Goal: Transaction & Acquisition: Purchase product/service

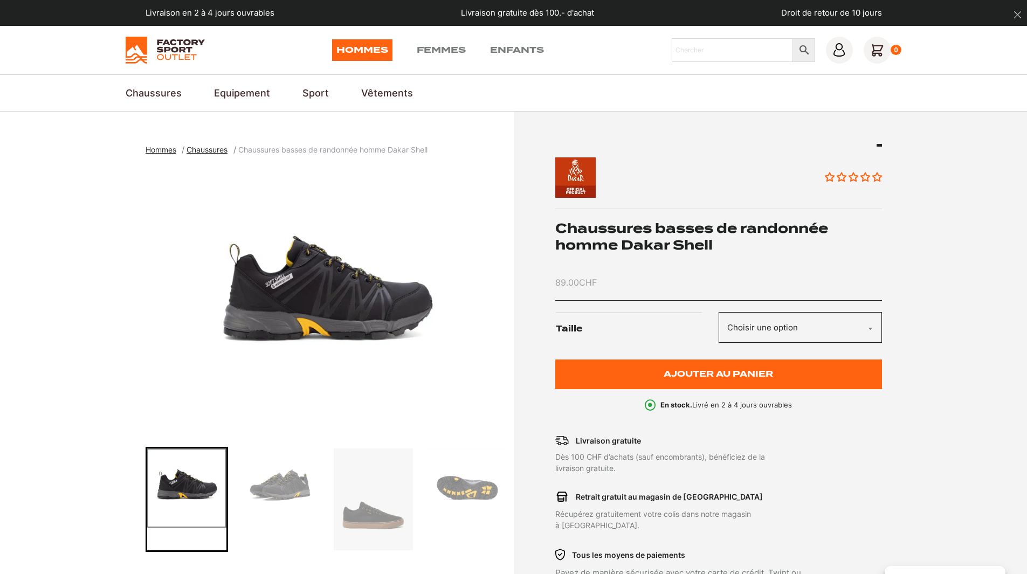
click at [166, 42] on img at bounding box center [165, 50] width 79 height 27
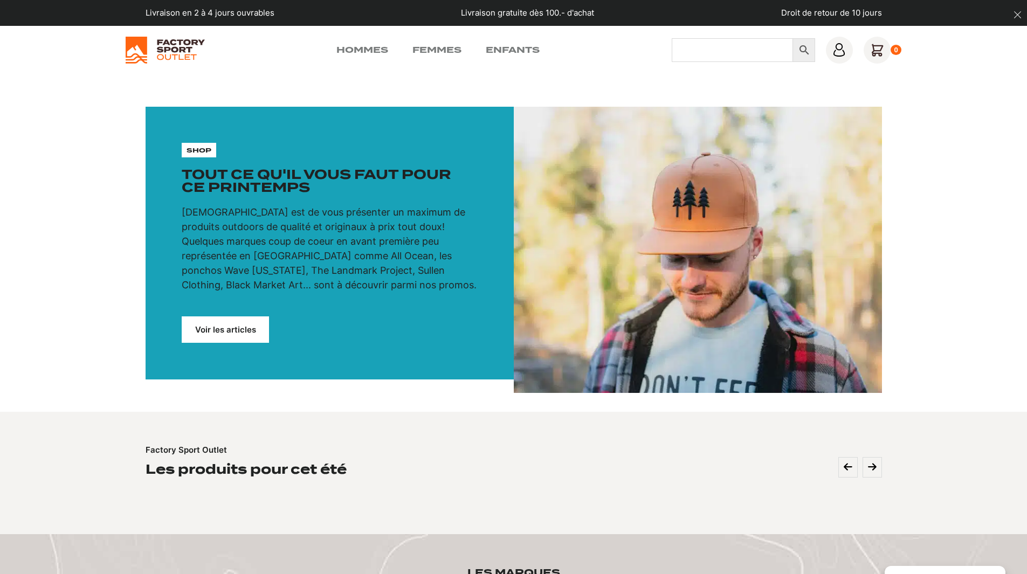
click at [746, 53] on input "Chercher" at bounding box center [732, 50] width 121 height 24
type input "scott"
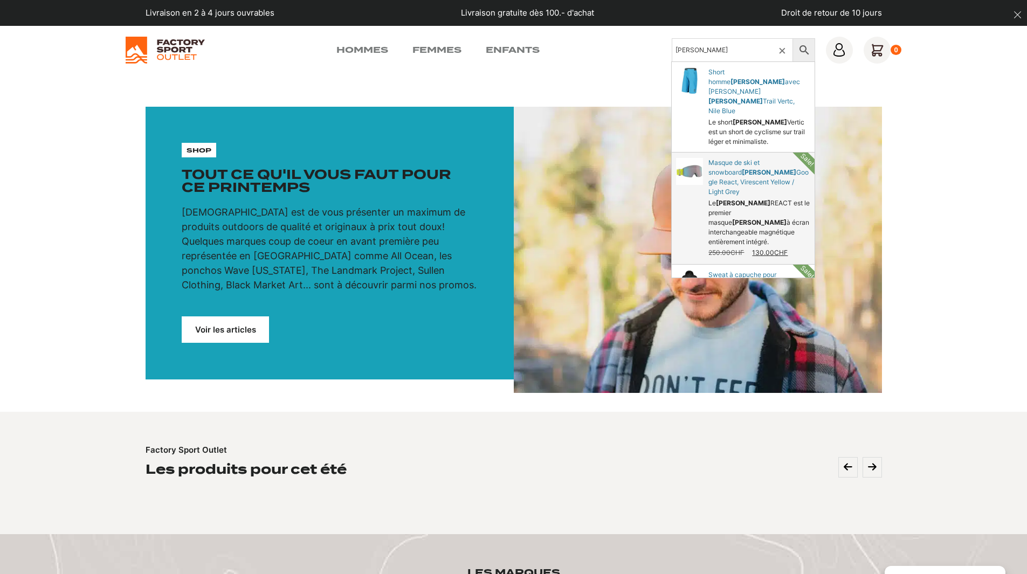
scroll to position [30, 0]
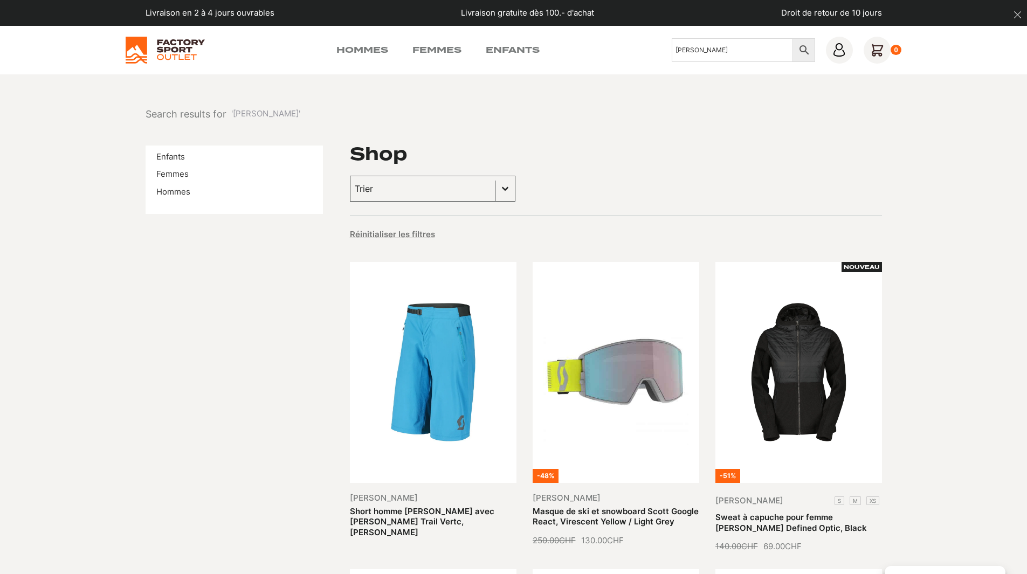
click at [188, 47] on img at bounding box center [165, 50] width 79 height 27
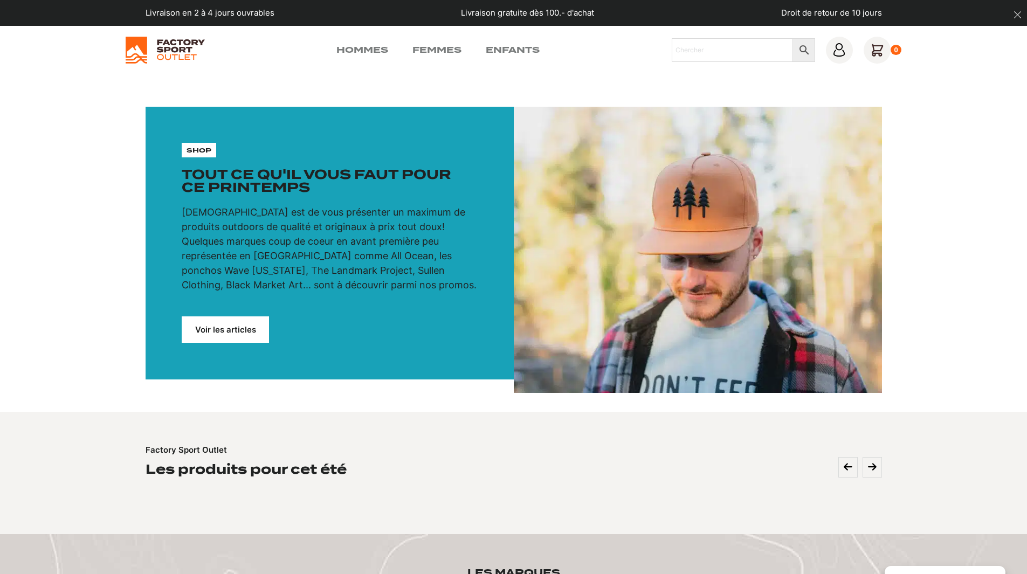
click at [363, 42] on div "Hommes Femmes Enfants Chercher × 0" at bounding box center [514, 50] width 776 height 27
click at [362, 49] on link "Hommes" at bounding box center [362, 50] width 52 height 13
click at [295, 468] on h2 "Les produits pour cet été" at bounding box center [246, 469] width 201 height 17
click at [372, 47] on link "Hommes" at bounding box center [362, 50] width 52 height 13
click at [361, 48] on link "Hommes" at bounding box center [362, 50] width 52 height 13
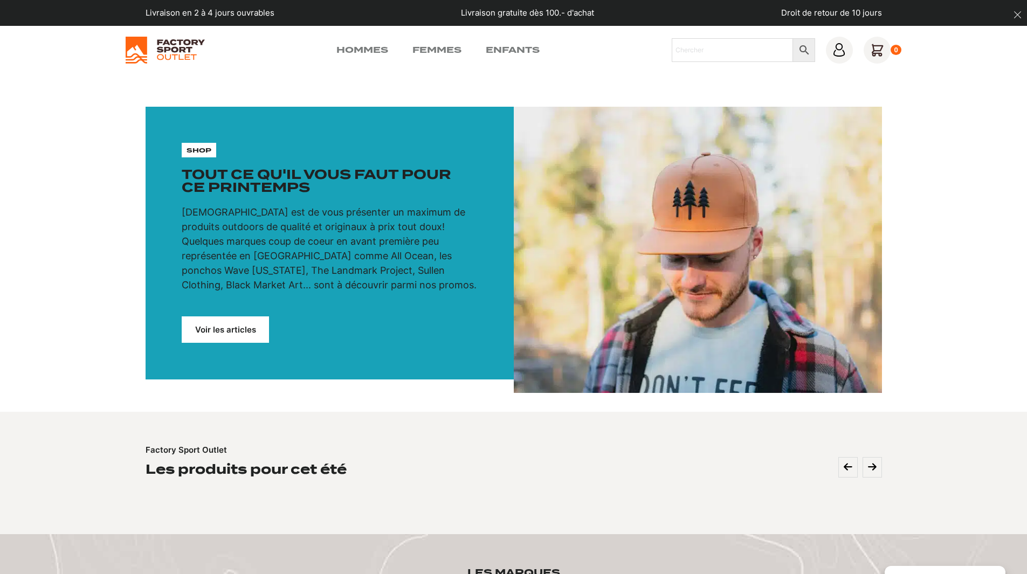
click at [217, 327] on link "Voir les articles" at bounding box center [225, 329] width 87 height 26
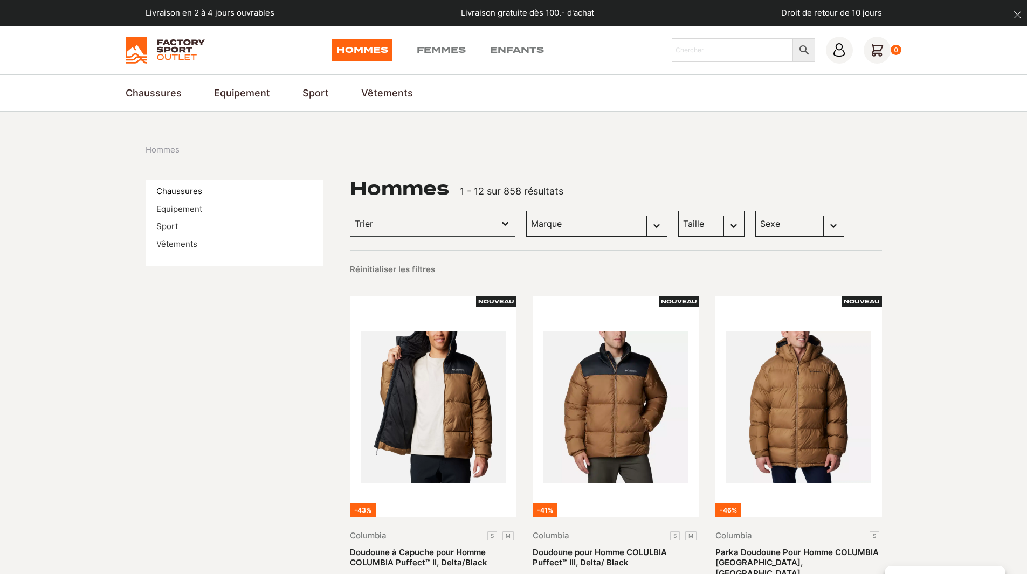
click at [193, 189] on link "Chaussures" at bounding box center [179, 191] width 46 height 10
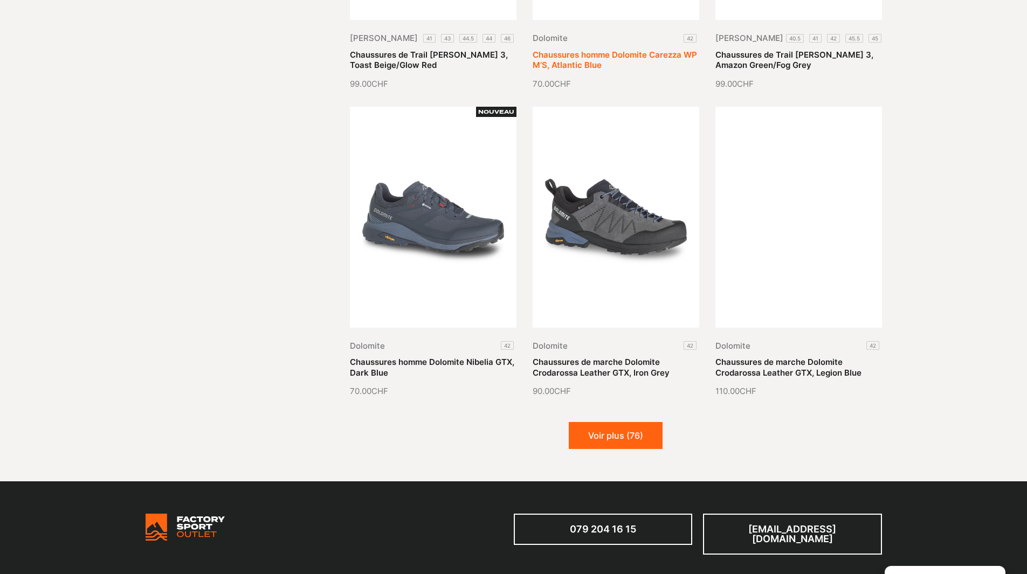
scroll to position [1132, 0]
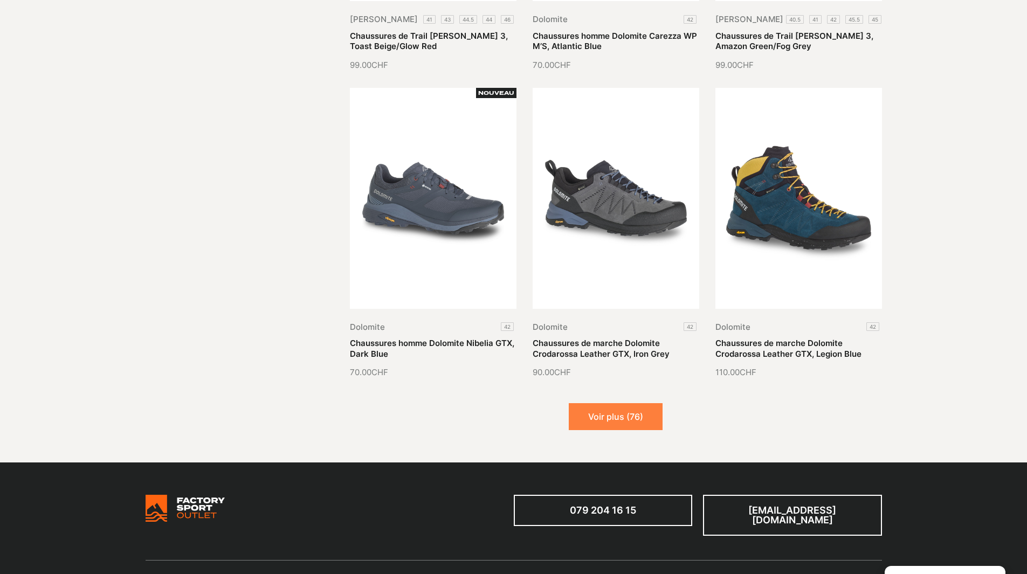
click at [596, 410] on button "Voir plus (76)" at bounding box center [616, 416] width 94 height 27
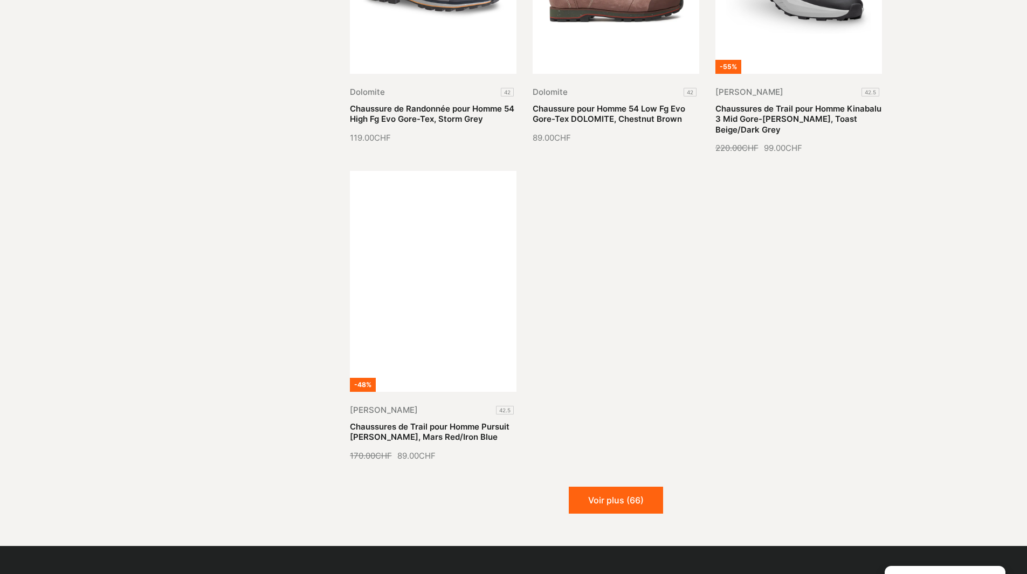
scroll to position [2318, 0]
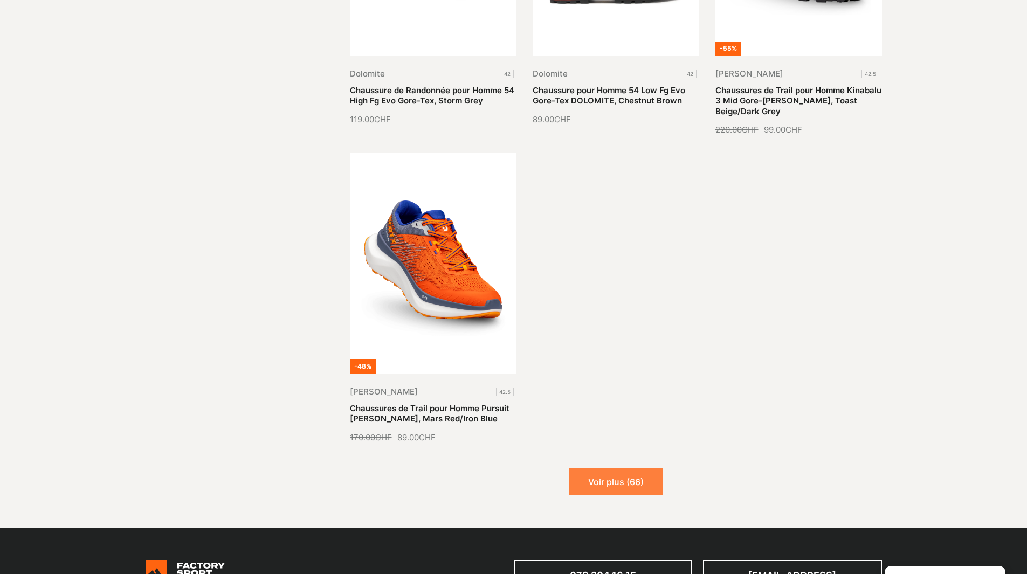
click at [599, 476] on button "Voir plus (66)" at bounding box center [616, 481] width 94 height 27
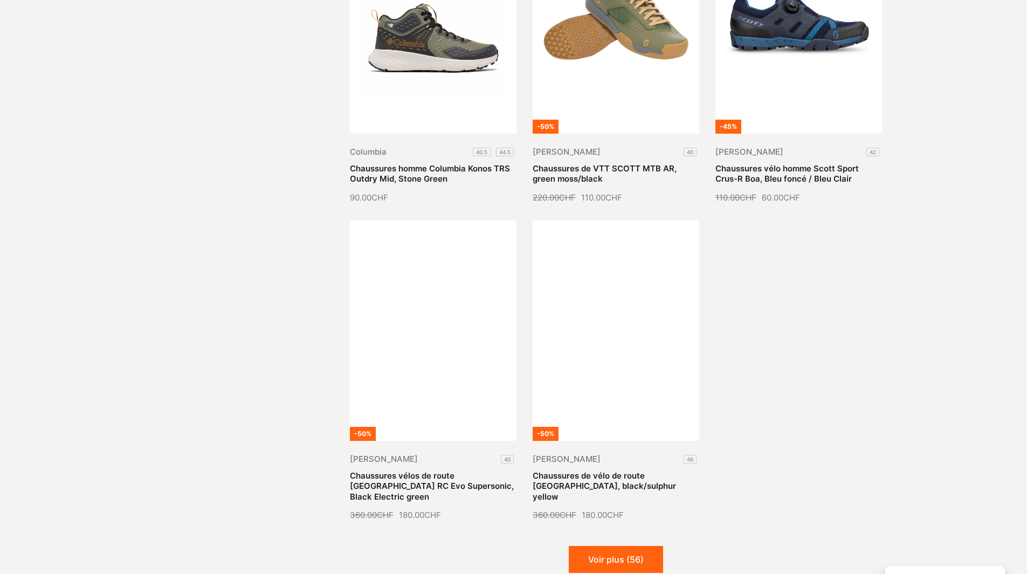
scroll to position [3234, 0]
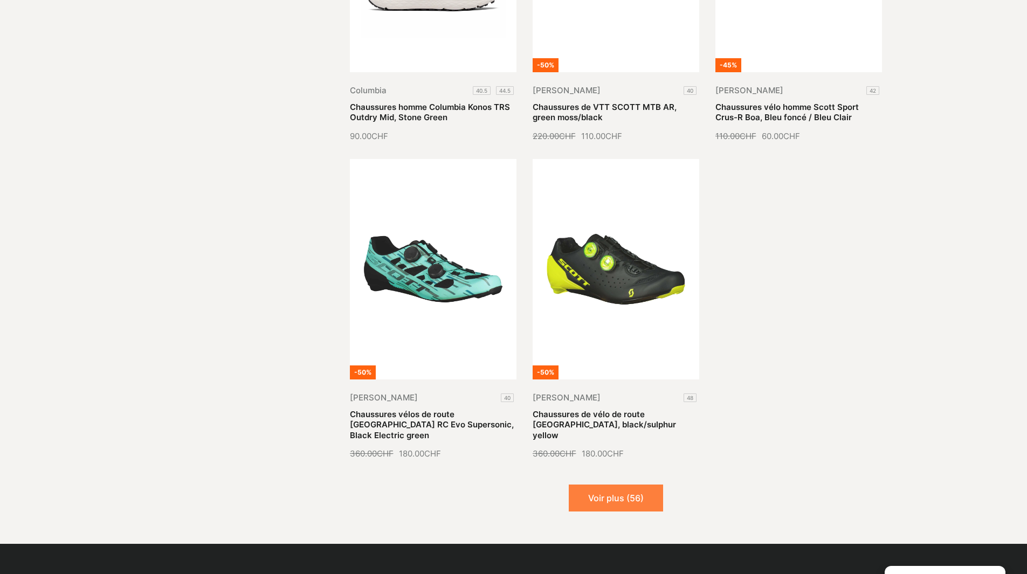
click at [611, 489] on button "Voir plus (56)" at bounding box center [616, 498] width 94 height 27
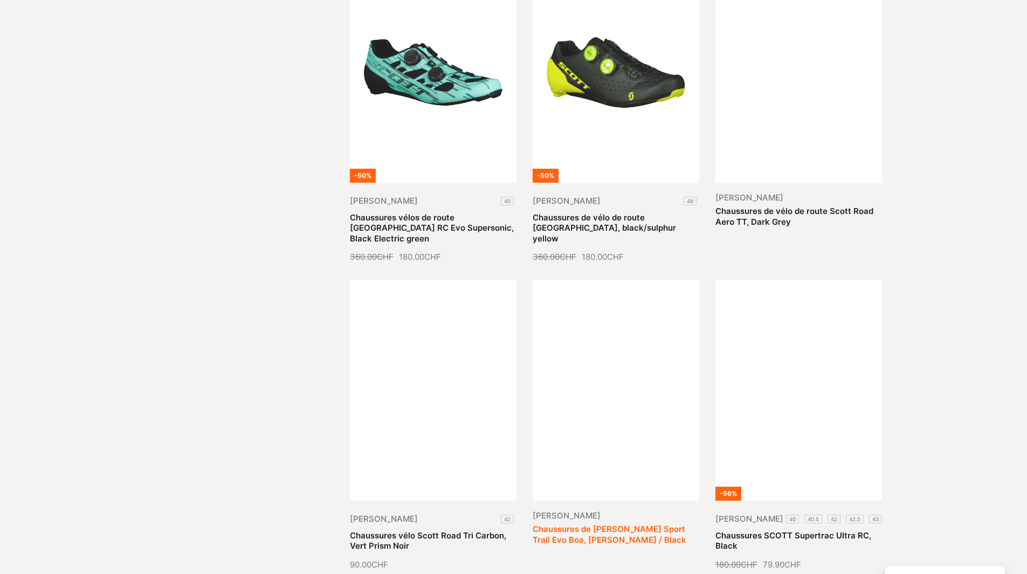
scroll to position [3450, 0]
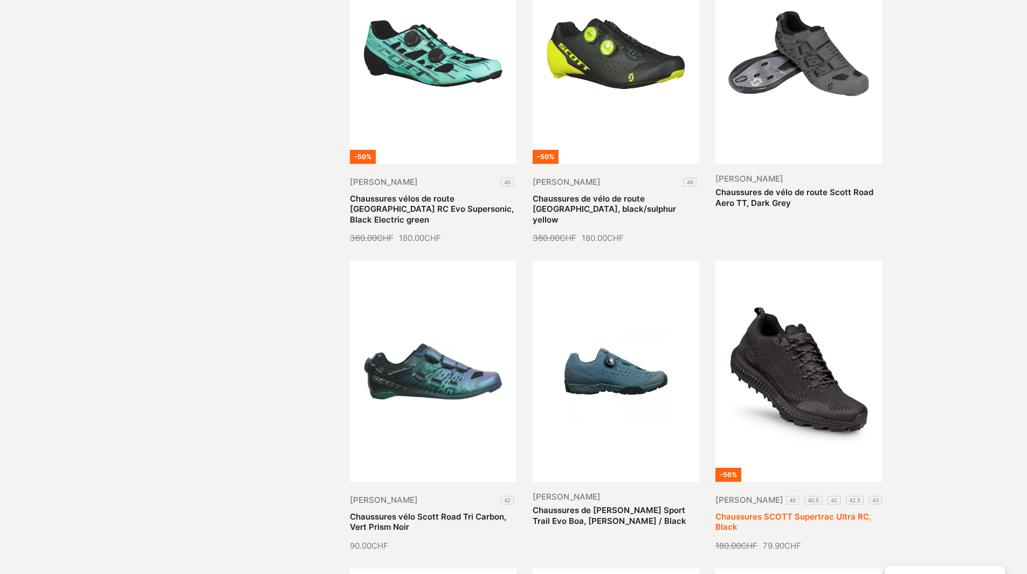
click at [769, 512] on link "Chaussures SCOTT Supertrac Ultra RC, Black" at bounding box center [793, 522] width 156 height 21
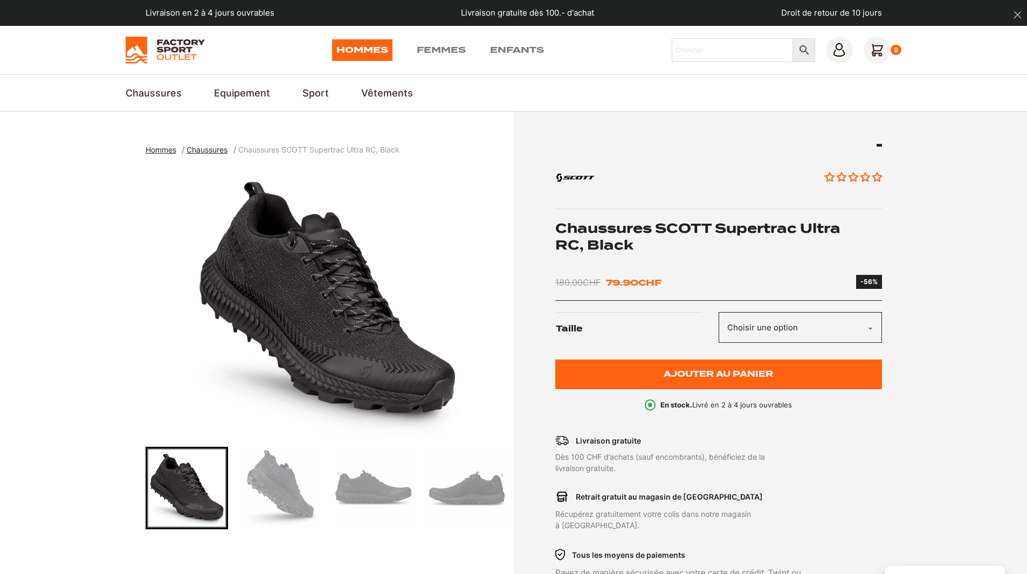
click at [345, 301] on img "1 of 6" at bounding box center [327, 301] width 363 height 269
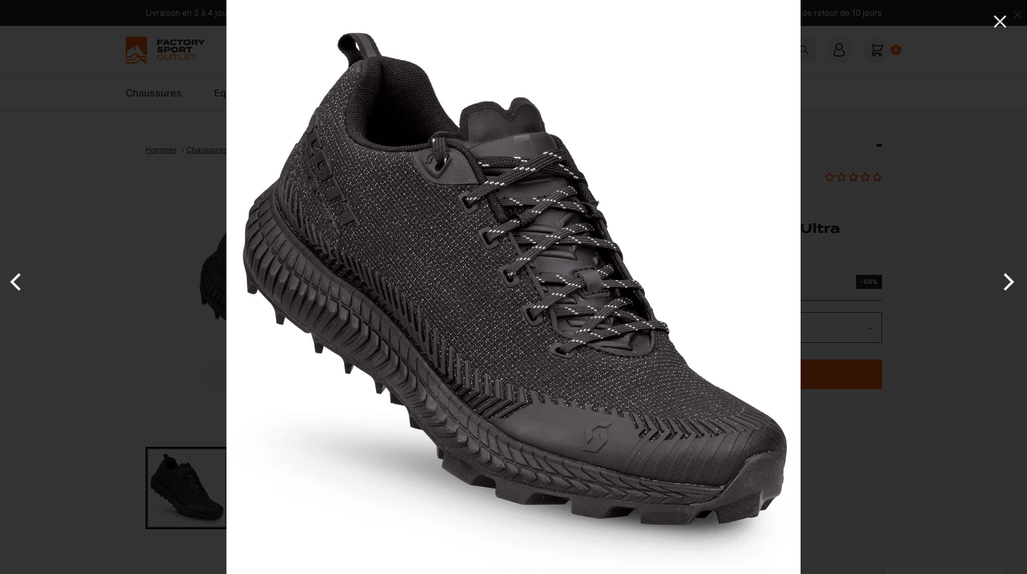
click at [1004, 277] on button "Next" at bounding box center [1006, 282] width 40 height 54
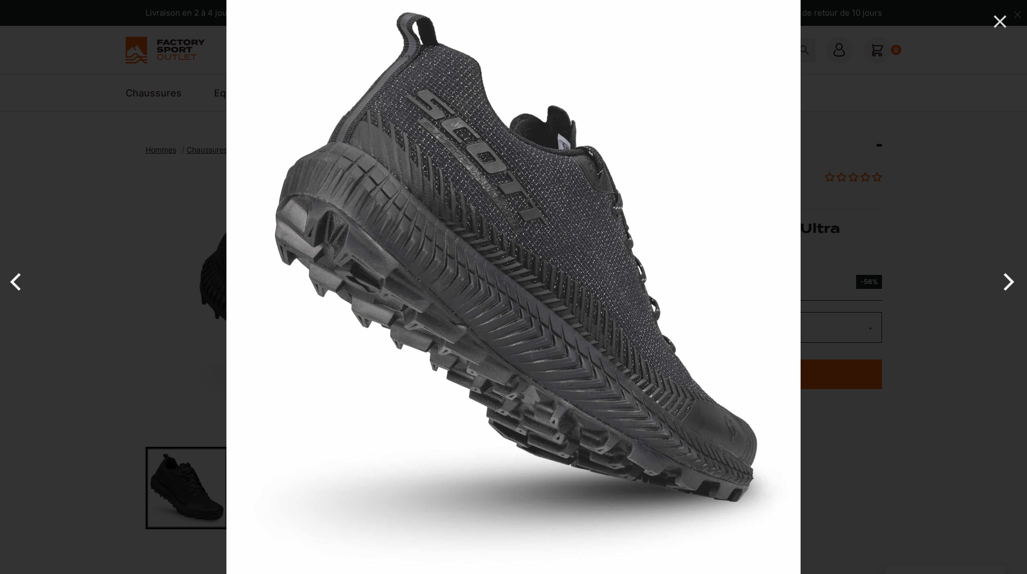
click at [1001, 277] on button "Next" at bounding box center [1006, 282] width 40 height 54
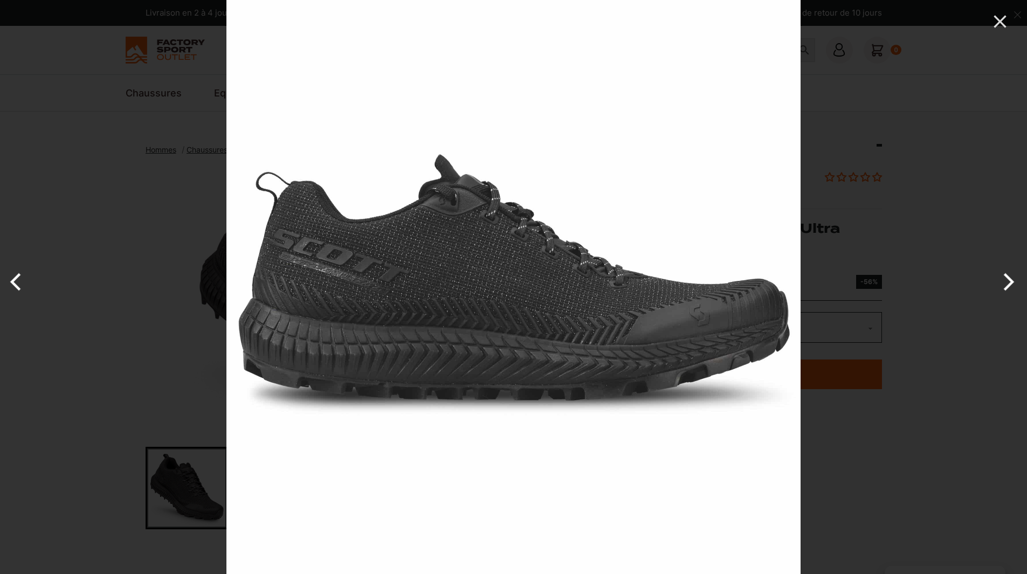
click at [1001, 278] on button "Next" at bounding box center [1006, 282] width 40 height 54
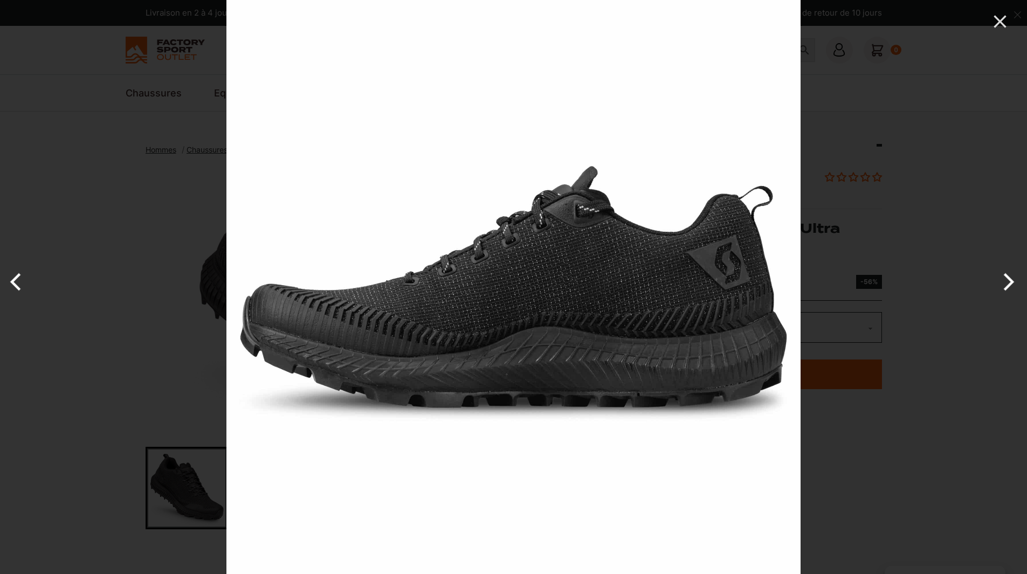
click at [1001, 278] on button "Next" at bounding box center [1006, 282] width 40 height 54
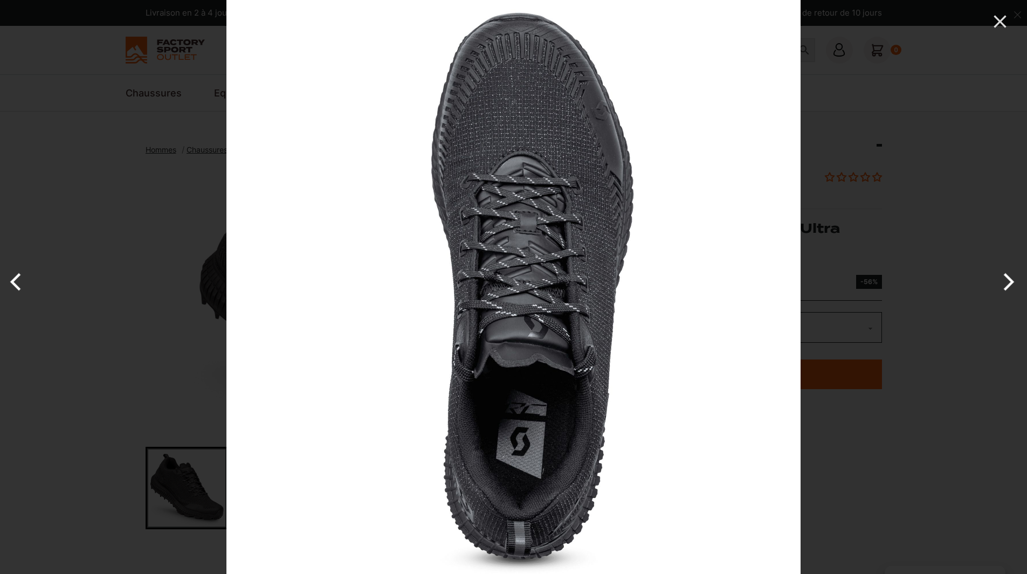
click at [1001, 278] on button "Next" at bounding box center [1006, 282] width 40 height 54
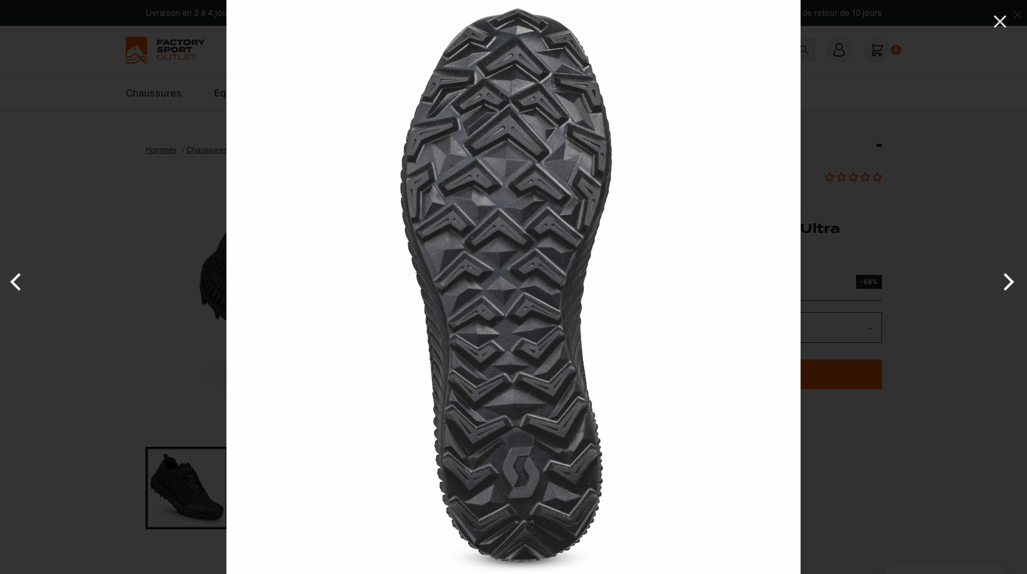
click at [1001, 278] on button "Next" at bounding box center [1006, 282] width 40 height 54
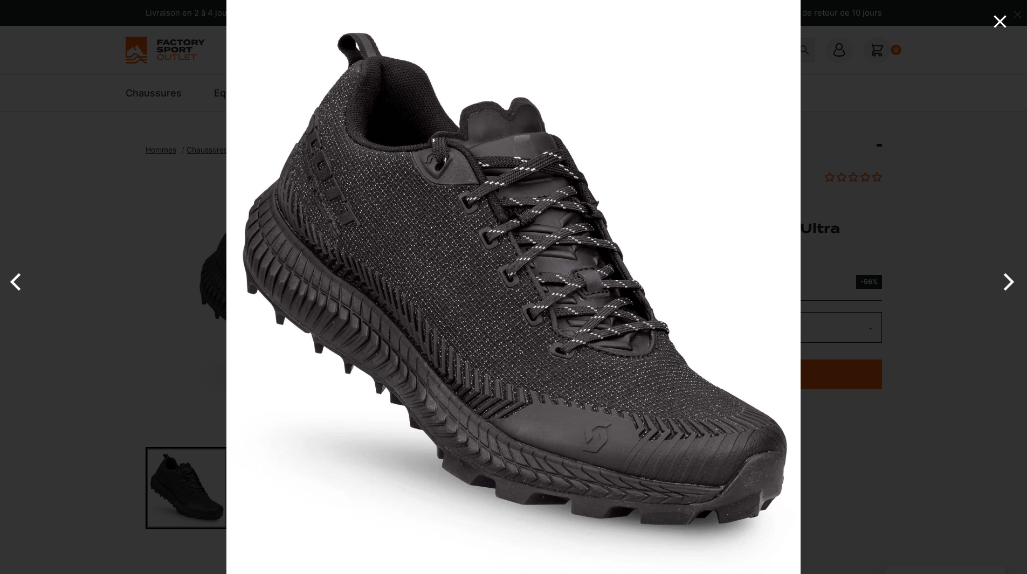
click at [996, 20] on icon "Close" at bounding box center [1000, 22] width 22 height 22
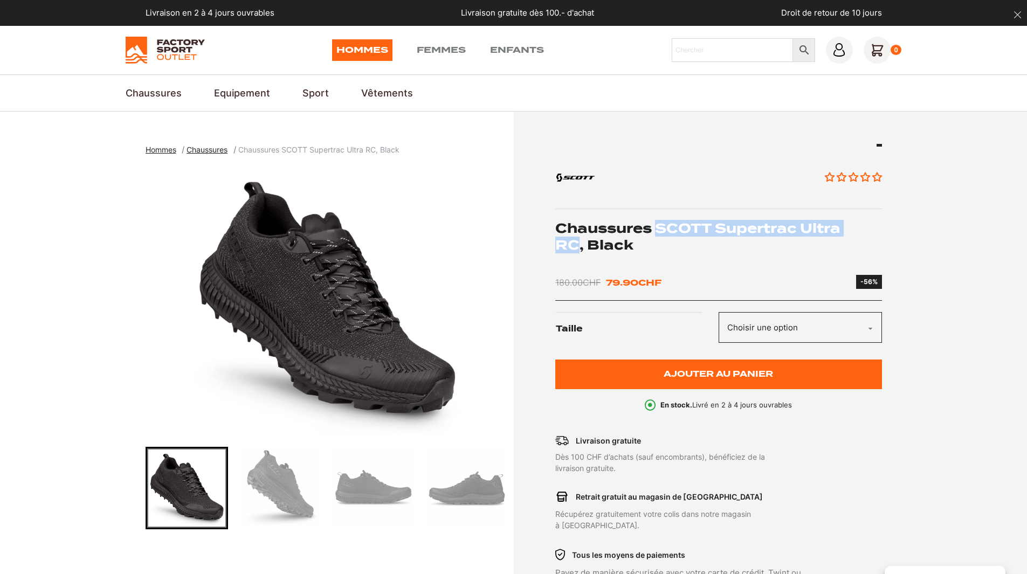
drag, startPoint x: 660, startPoint y: 226, endPoint x: 578, endPoint y: 246, distance: 84.2
click at [578, 246] on h1 "Chaussures SCOTT Supertrac Ultra RC, Black" at bounding box center [718, 236] width 327 height 33
copy h1 "SCOTT Supertrac Ultra RC"
click at [955, 192] on section "Hommes Chaussures Chaussures SCOTT Supertrac Ultra RC, Black" at bounding box center [513, 405] width 1027 height 586
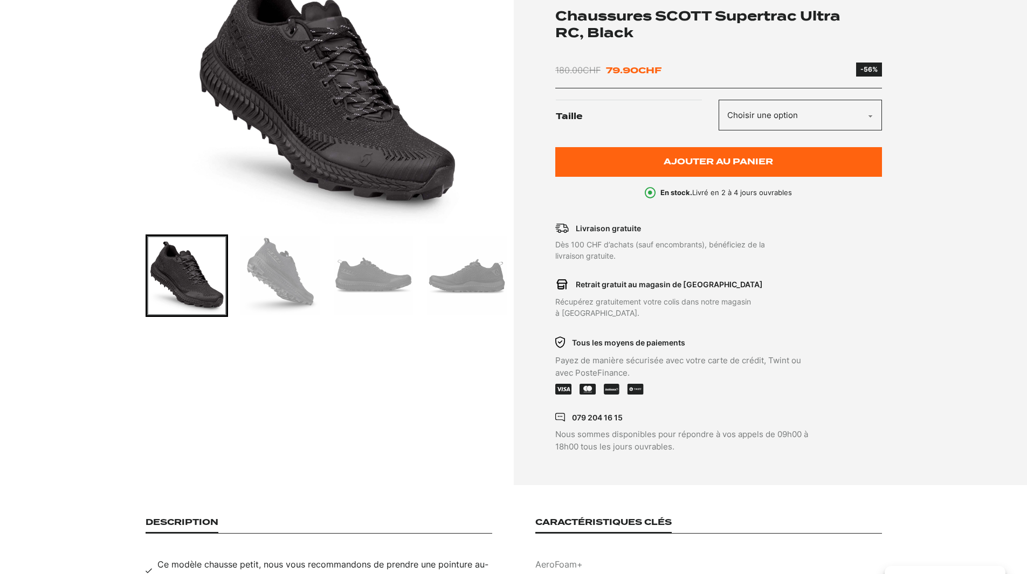
scroll to position [216, 0]
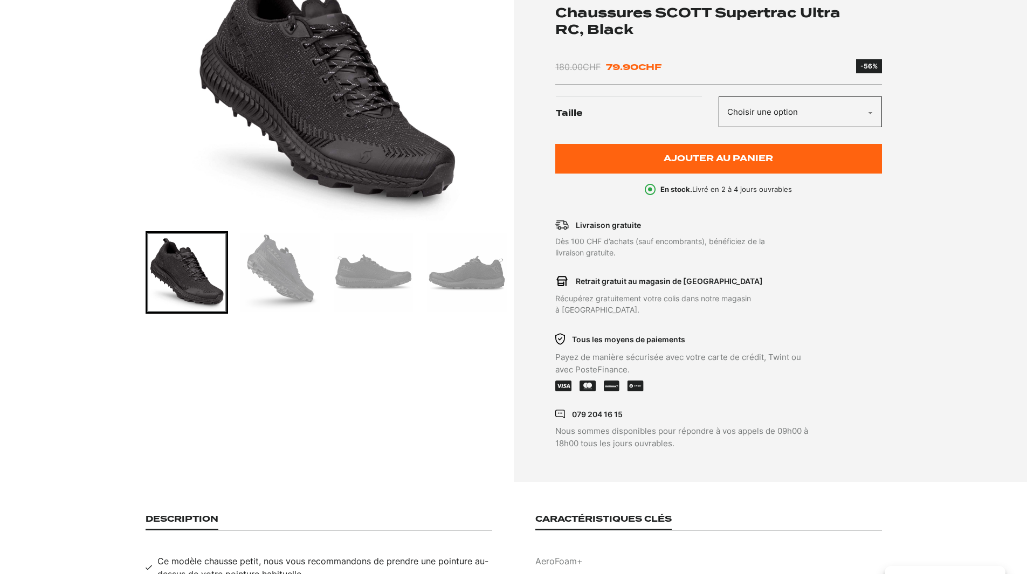
click at [870, 111] on select "Choisir une option 40 40.5 42 42.5 43 44 44.5 45 45.5 46 47" at bounding box center [799, 111] width 163 height 31
click at [922, 145] on section "Hommes Chaussures Chaussures SCOTT Supertrac Ultra RC, Black" at bounding box center [513, 189] width 1027 height 586
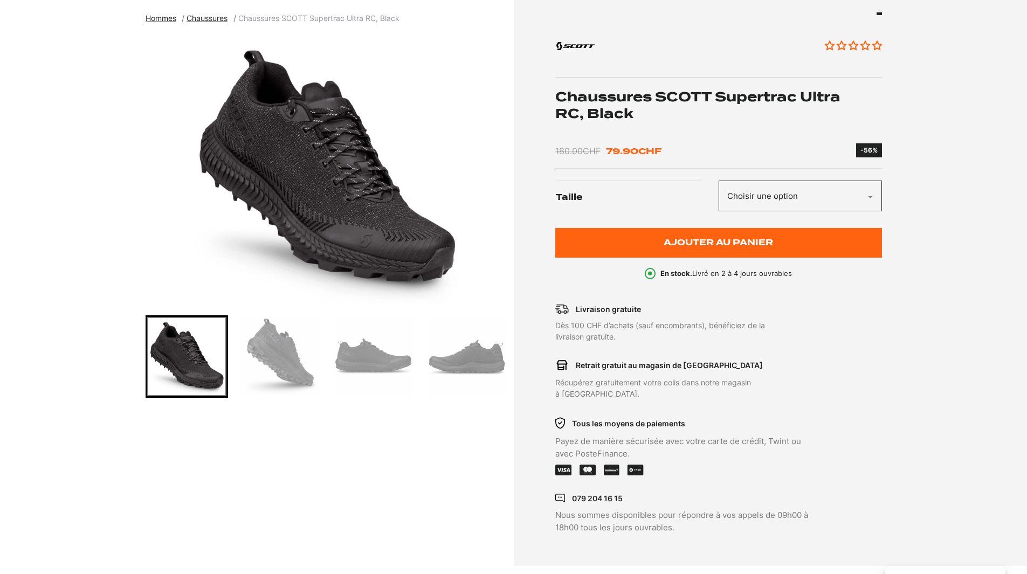
scroll to position [108, 0]
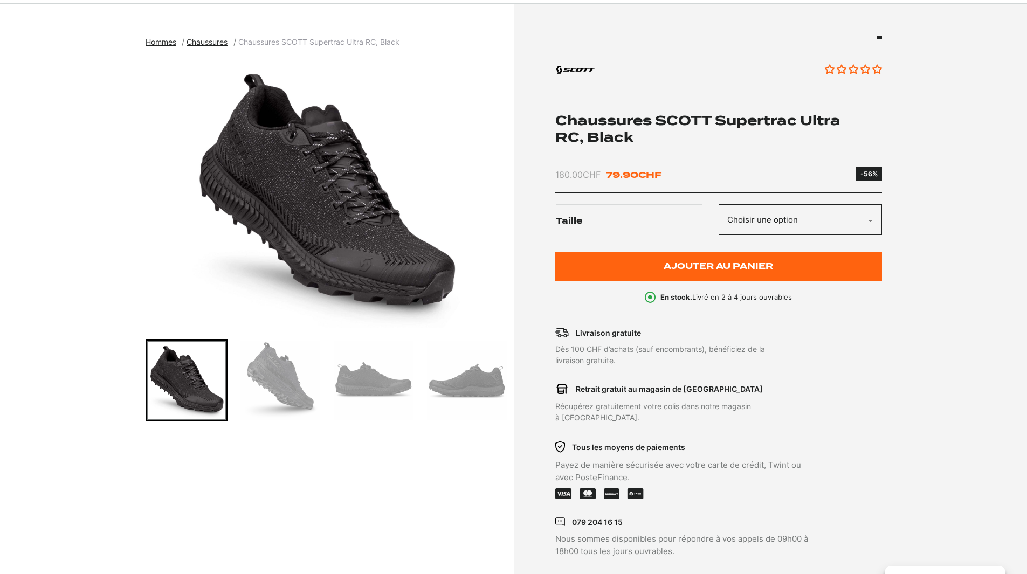
click at [323, 236] on img "1 of 6" at bounding box center [327, 193] width 363 height 269
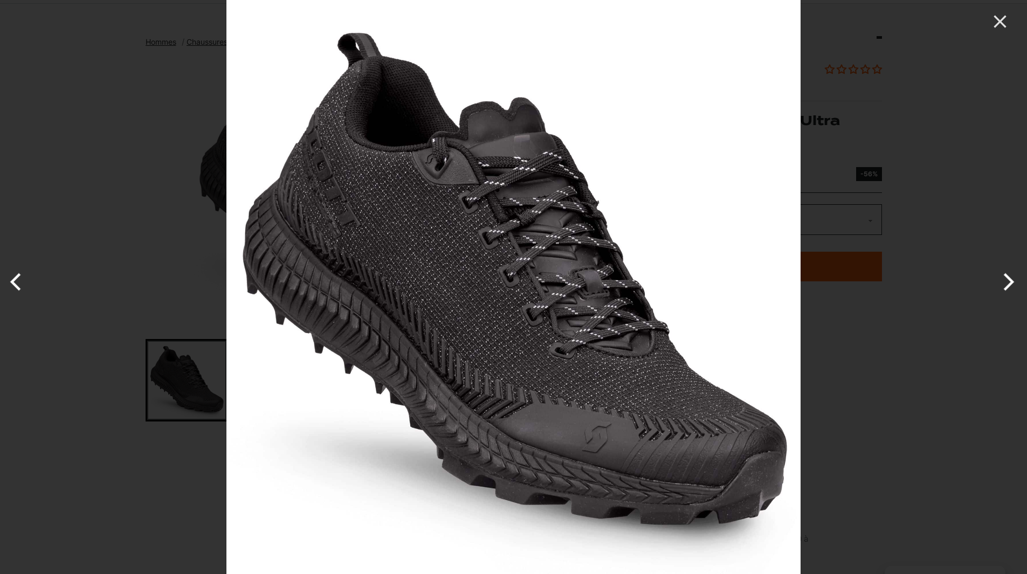
click at [1002, 275] on button "Next" at bounding box center [1006, 282] width 40 height 54
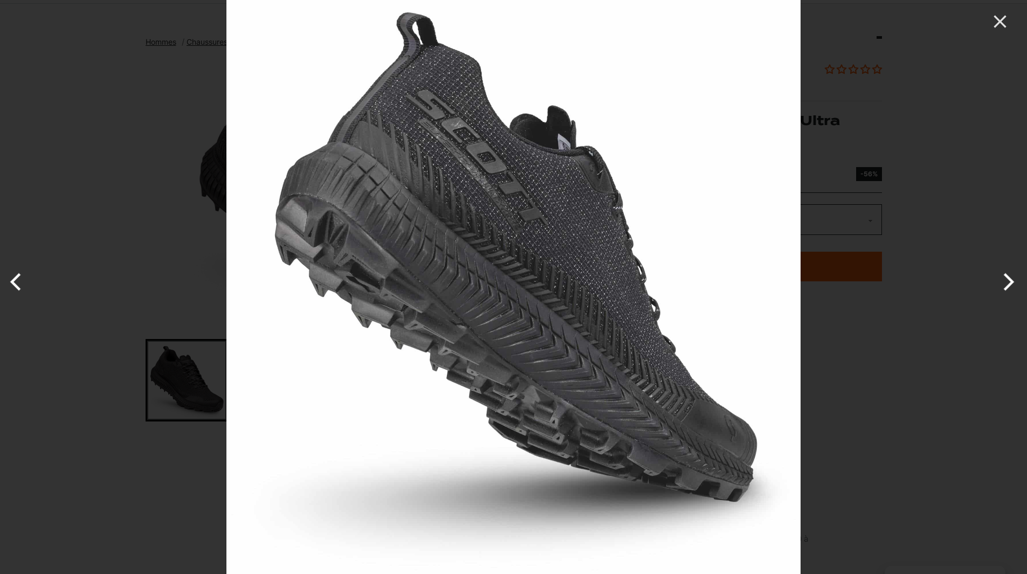
click at [1003, 275] on button "Next" at bounding box center [1006, 282] width 40 height 54
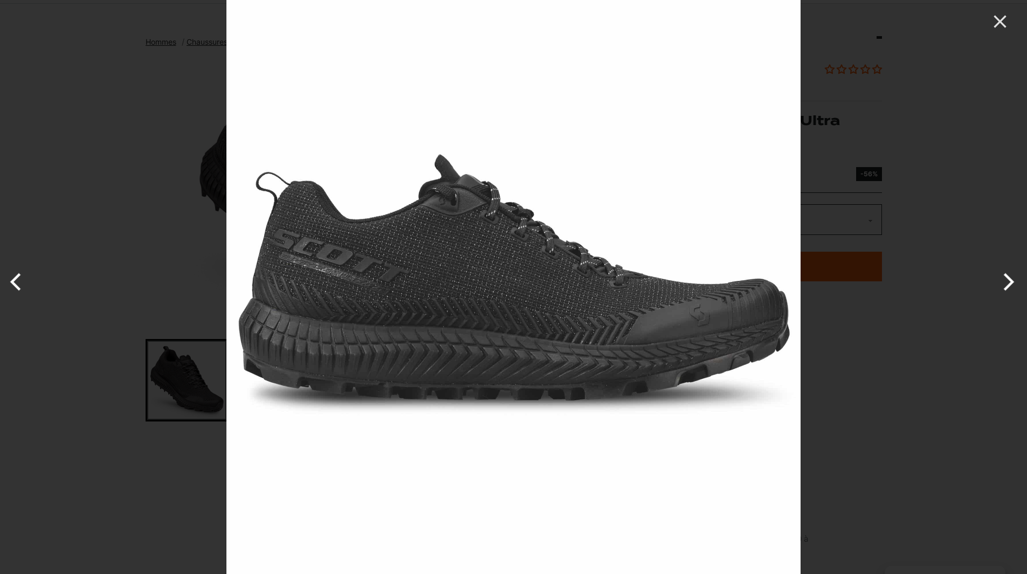
click at [1003, 275] on button "Next" at bounding box center [1006, 282] width 40 height 54
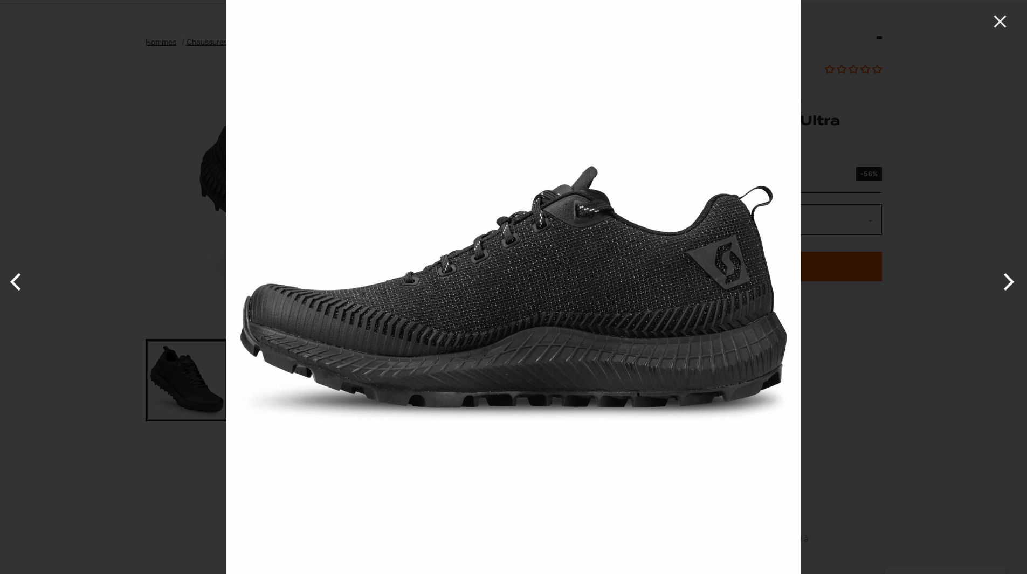
click at [1003, 275] on button "Next" at bounding box center [1006, 282] width 40 height 54
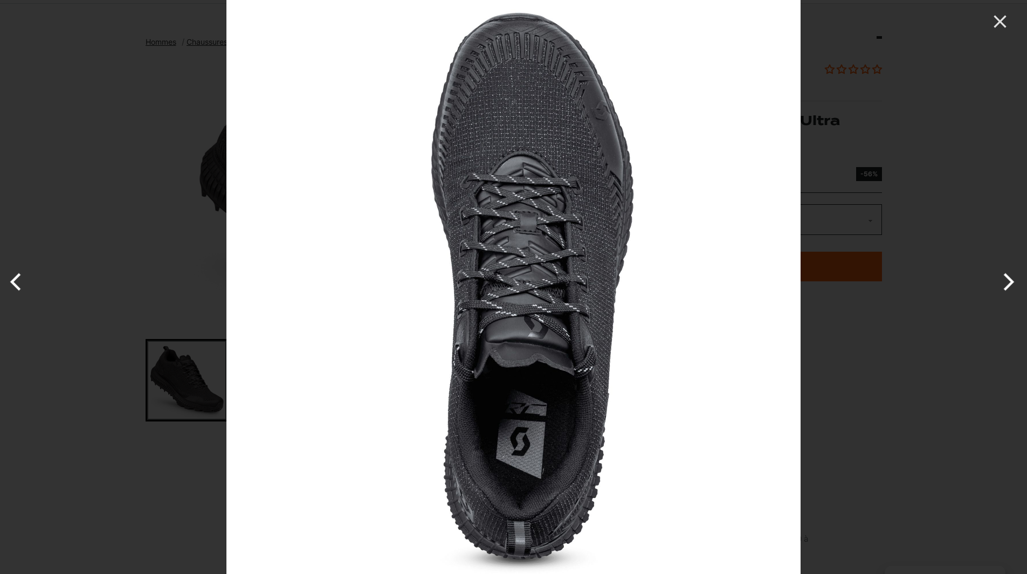
click at [1003, 275] on button "Next" at bounding box center [1006, 282] width 40 height 54
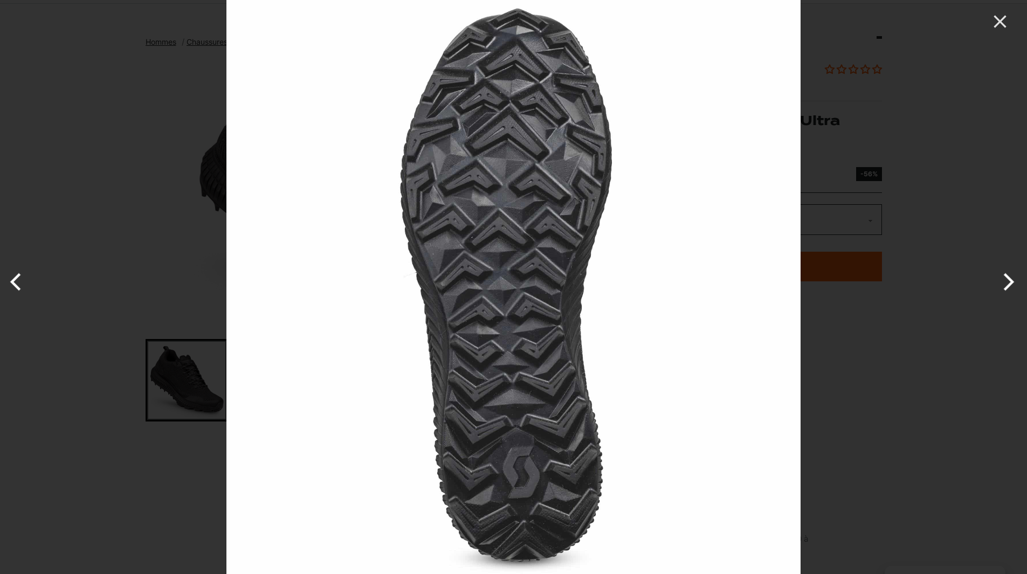
click at [1003, 275] on button "Next" at bounding box center [1006, 282] width 40 height 54
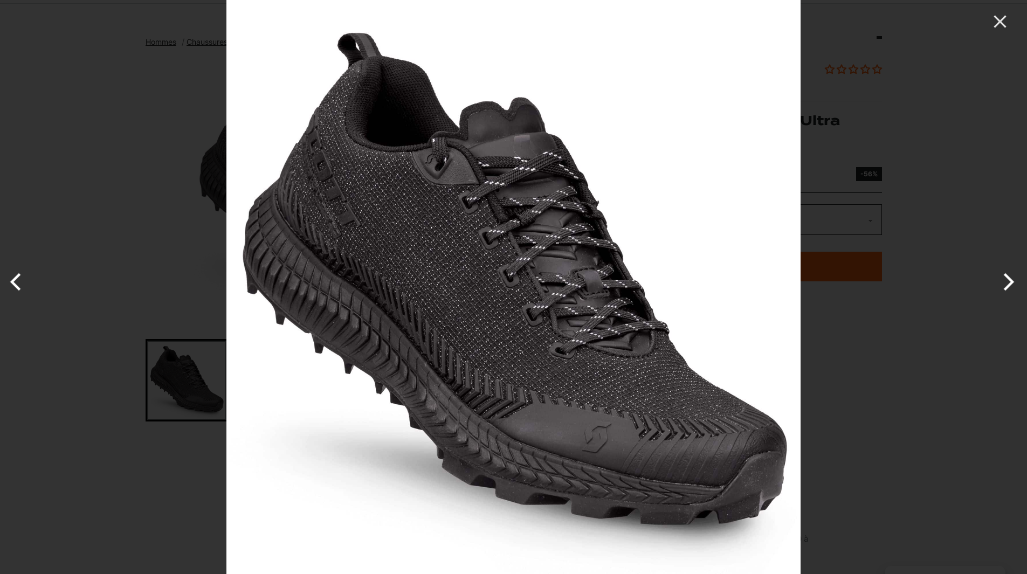
click at [1003, 275] on button "Next" at bounding box center [1006, 282] width 40 height 54
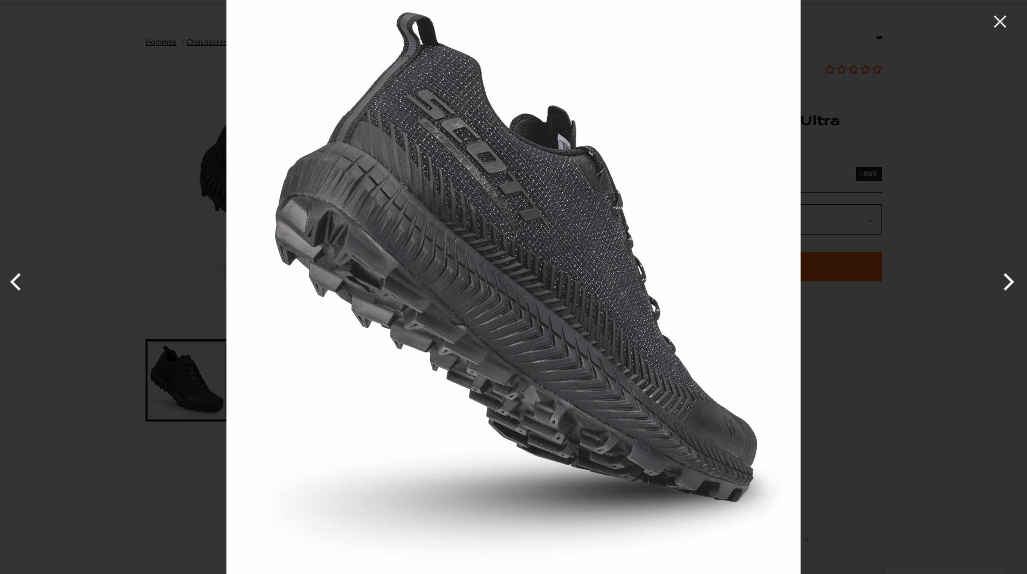
click at [1003, 275] on button "Next" at bounding box center [1006, 282] width 40 height 54
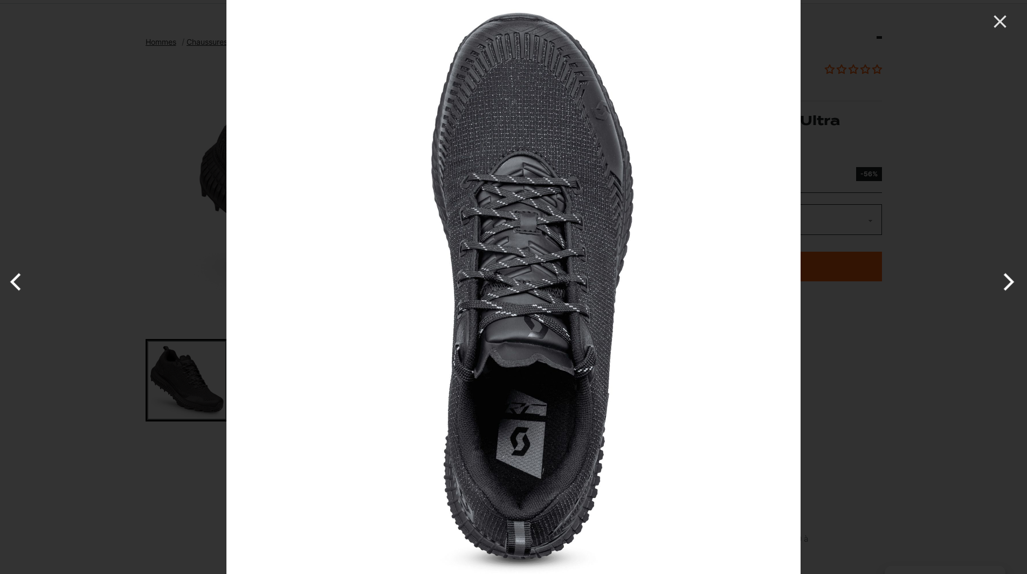
click at [1003, 275] on button "Next" at bounding box center [1006, 282] width 40 height 54
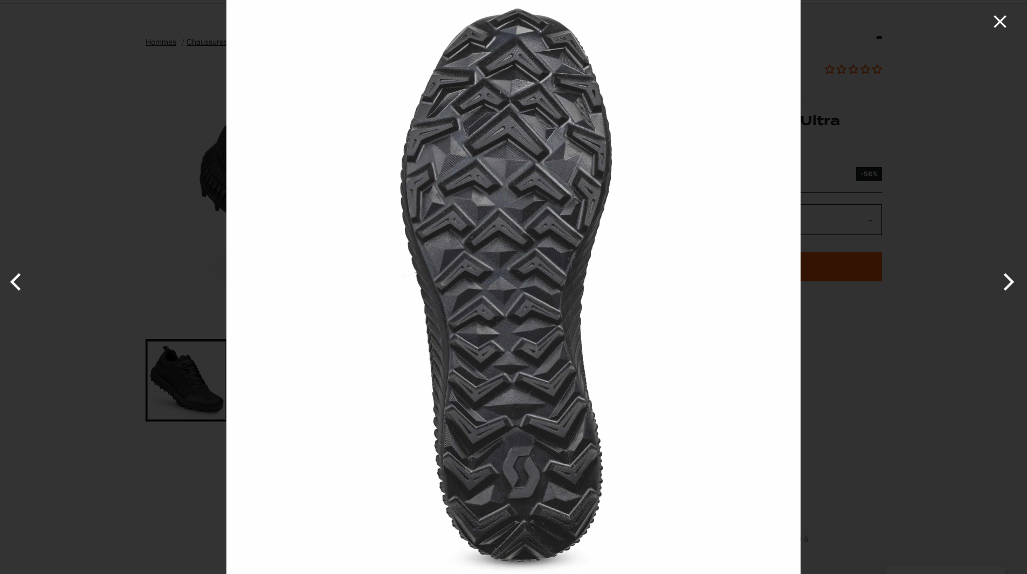
click at [999, 20] on icon "Close" at bounding box center [999, 21] width 12 height 12
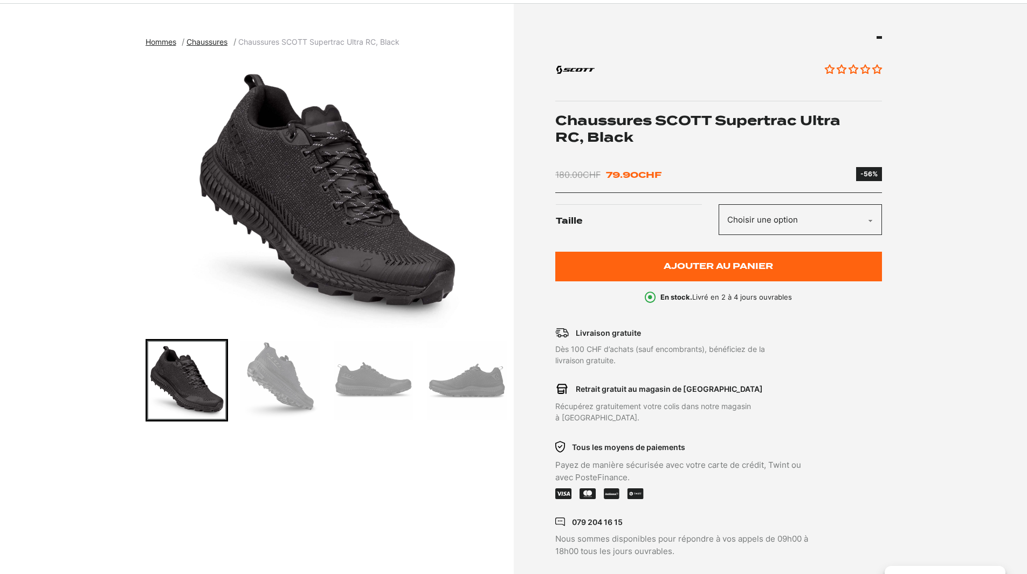
click at [472, 380] on img "Go to slide 4" at bounding box center [466, 380] width 79 height 79
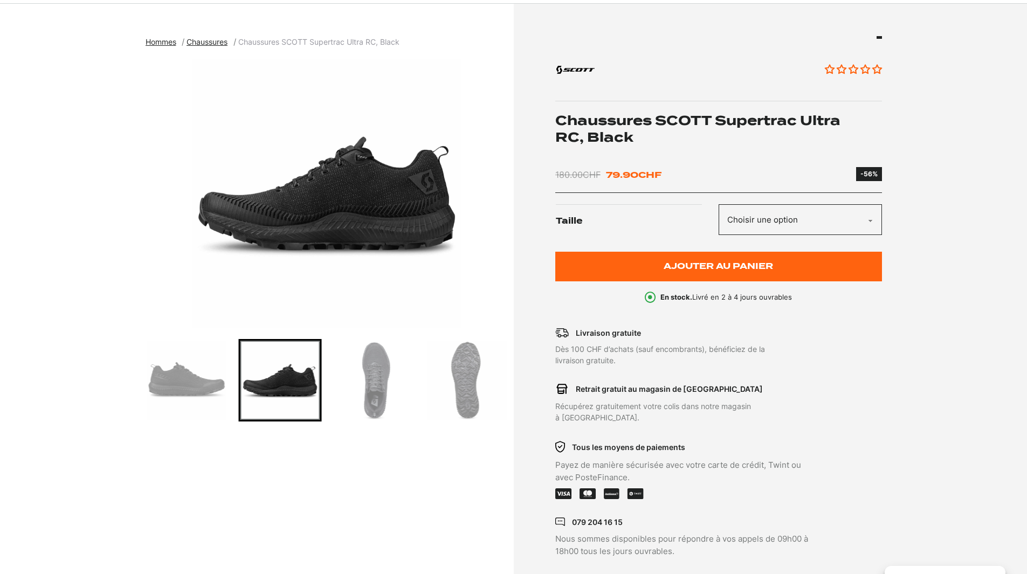
click at [384, 211] on img "4 of 6" at bounding box center [327, 193] width 363 height 269
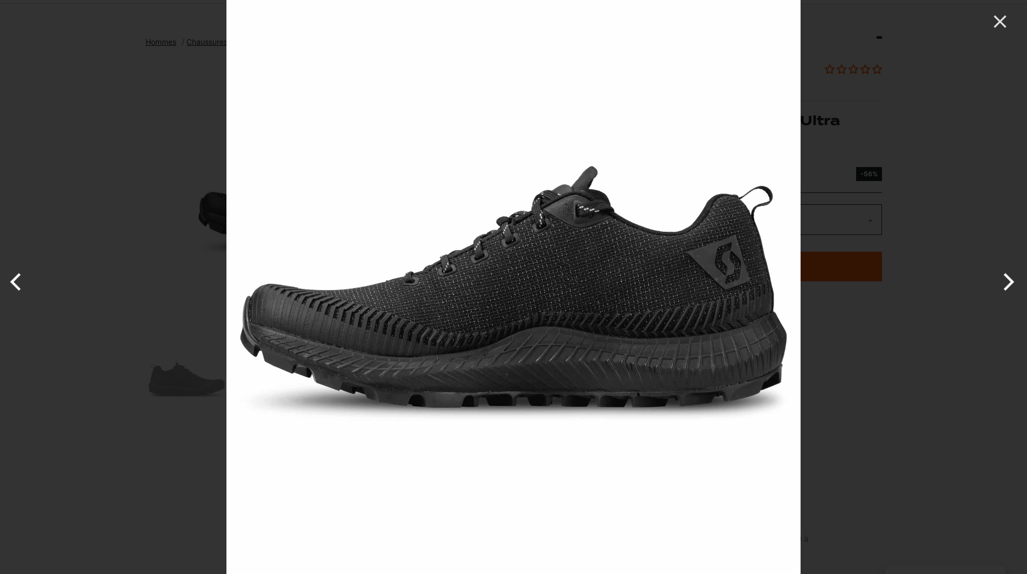
click at [16, 277] on button "Previous" at bounding box center [20, 282] width 40 height 54
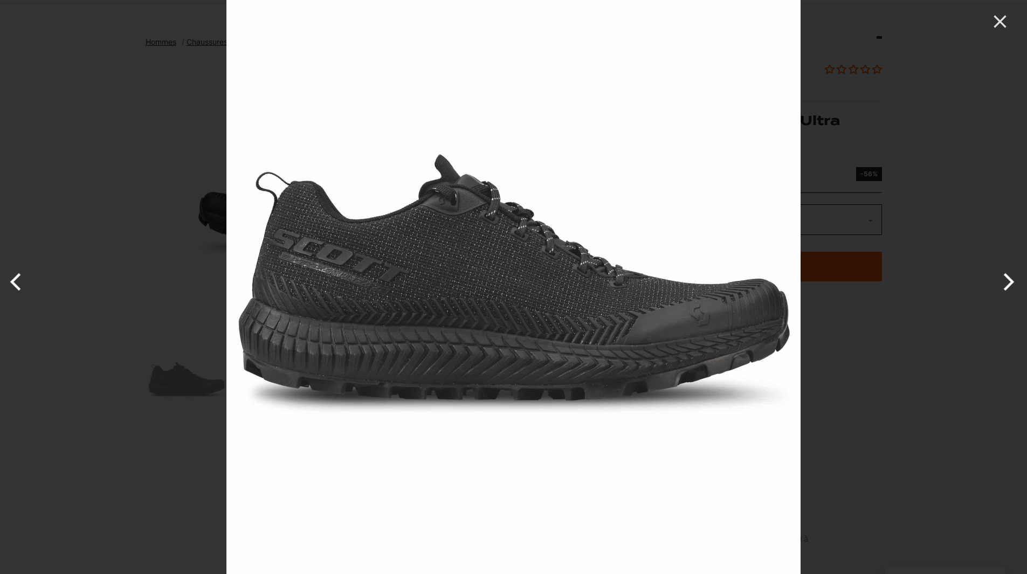
click at [1005, 276] on button "Next" at bounding box center [1006, 282] width 40 height 54
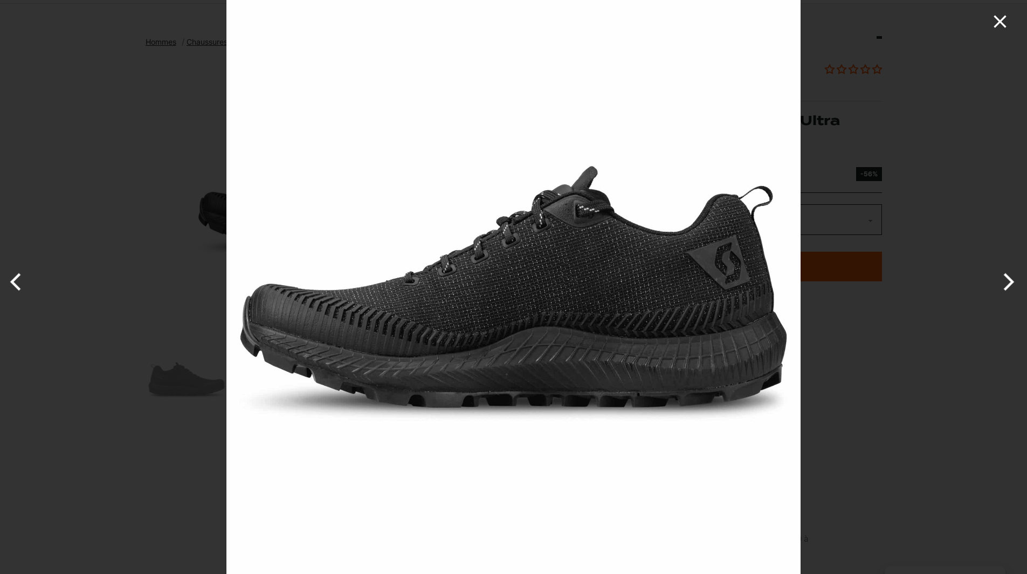
click at [1000, 18] on icon "Close" at bounding box center [1000, 22] width 22 height 22
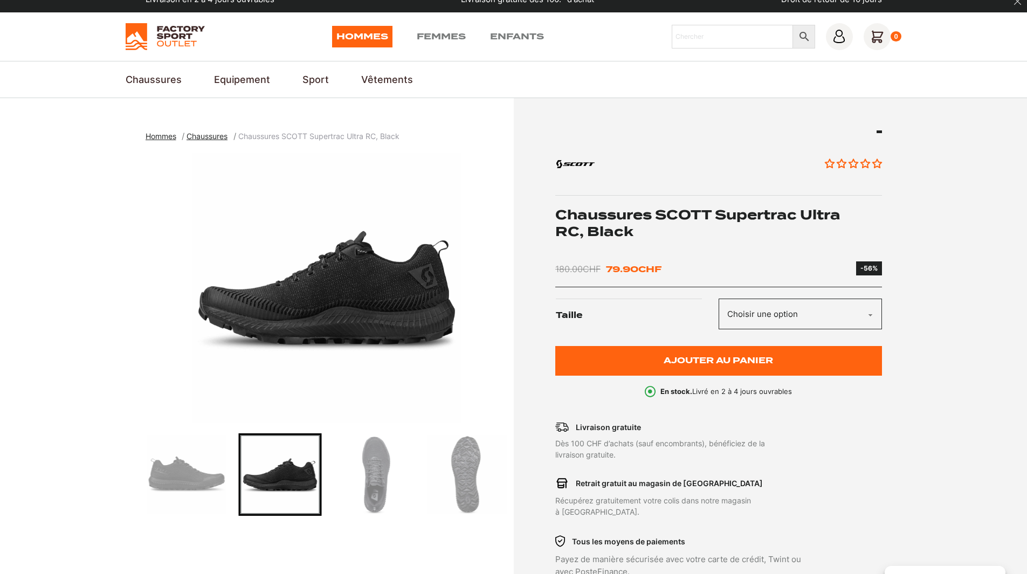
scroll to position [0, 0]
